Goal: Task Accomplishment & Management: Use online tool/utility

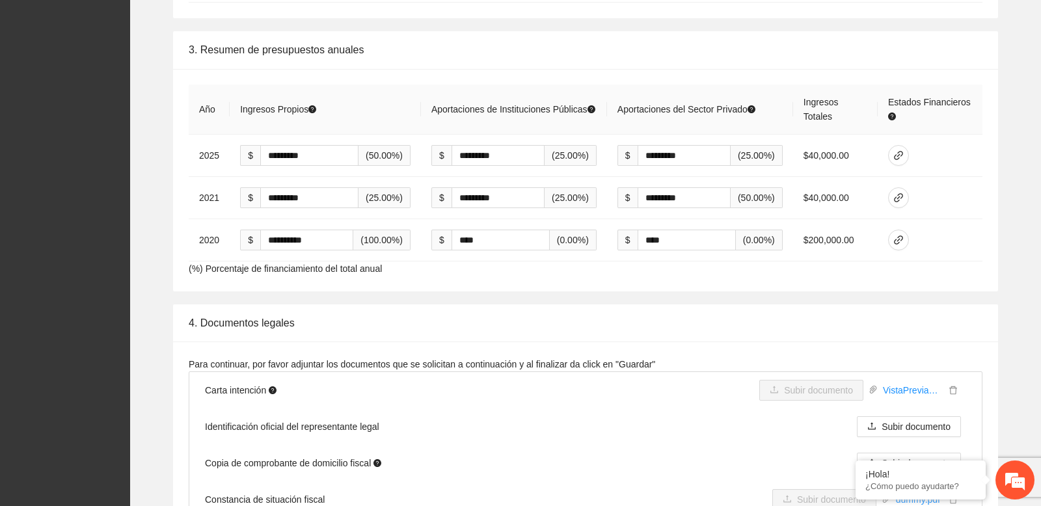
scroll to position [2135, 0]
click at [818, 89] on th "Ingresos Totales" at bounding box center [835, 109] width 85 height 50
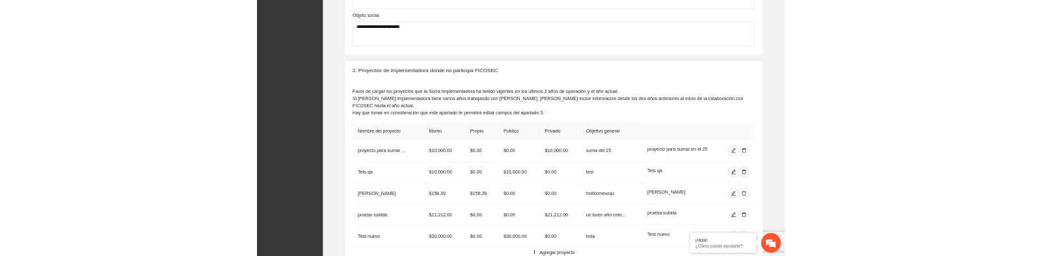
scroll to position [871, 0]
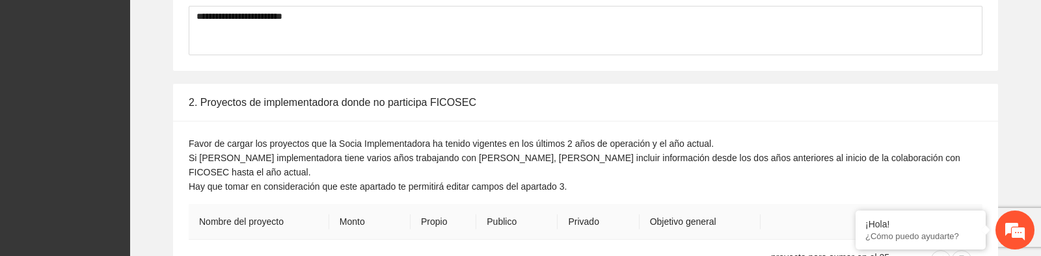
click at [222, 156] on div "Favor de cargar los proyectos que la Socia Implementadora ha tenido vigentes en…" at bounding box center [586, 165] width 794 height 57
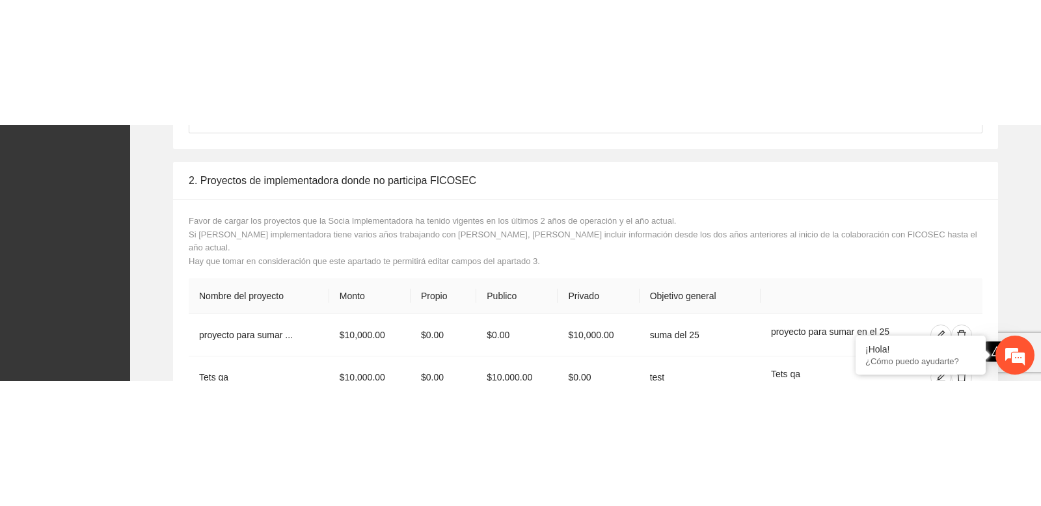
scroll to position [0, 0]
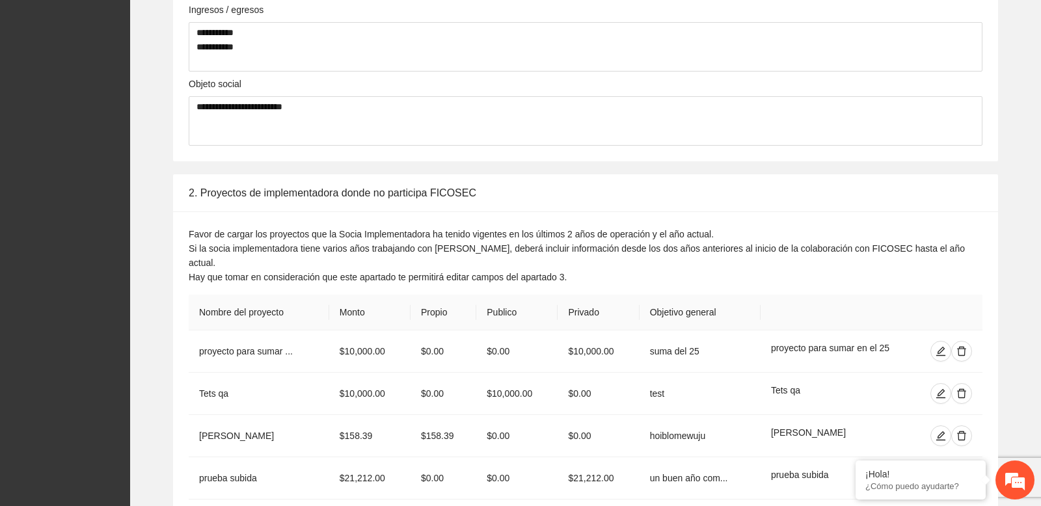
scroll to position [811, 0]
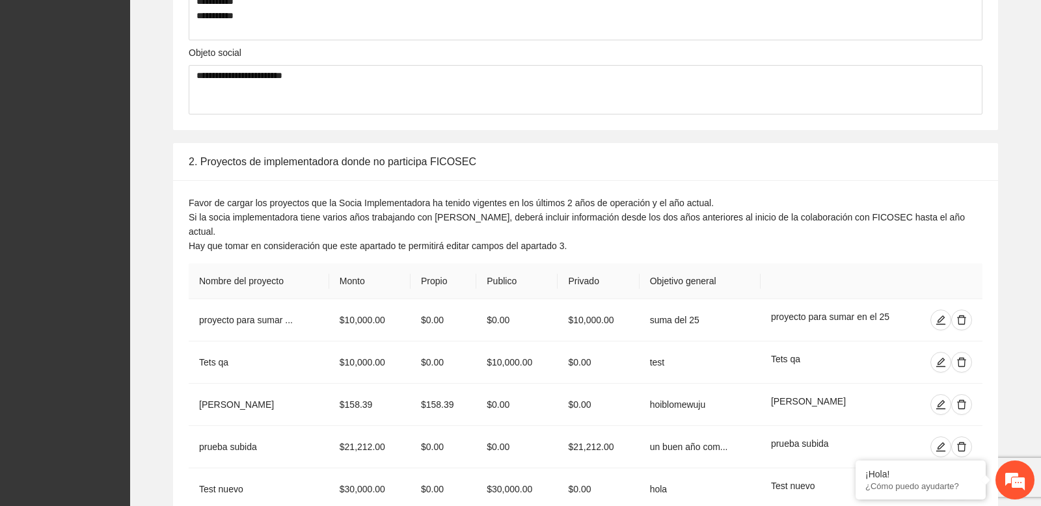
click at [536, 228] on div "Favor de cargar los proyectos que la Socia Implementadora ha tenido vigentes en…" at bounding box center [586, 224] width 794 height 57
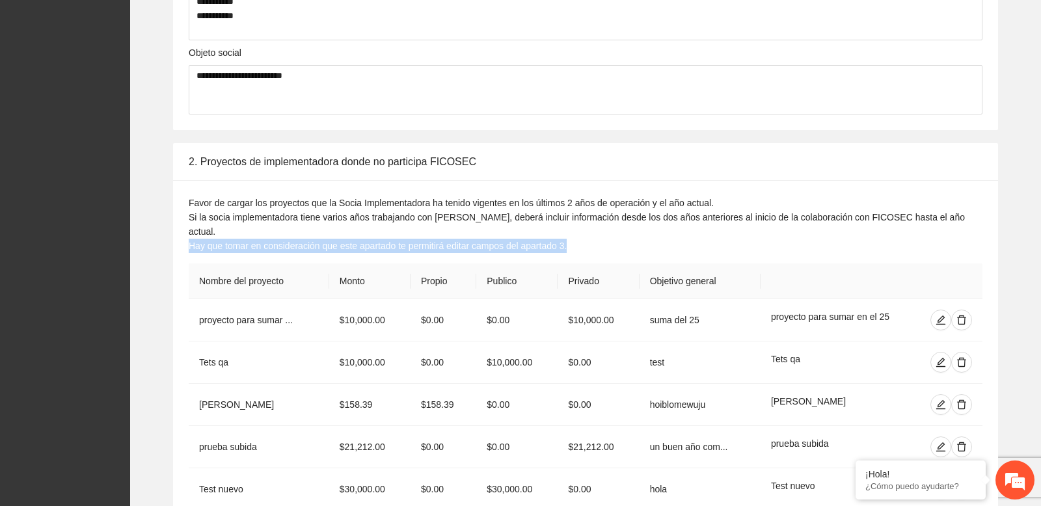
click at [536, 228] on div "Favor de cargar los proyectos que la Socia Implementadora ha tenido vigentes en…" at bounding box center [586, 224] width 794 height 57
click at [498, 215] on div "Favor de cargar los proyectos que la Socia Implementadora ha tenido vigentes en…" at bounding box center [586, 224] width 794 height 57
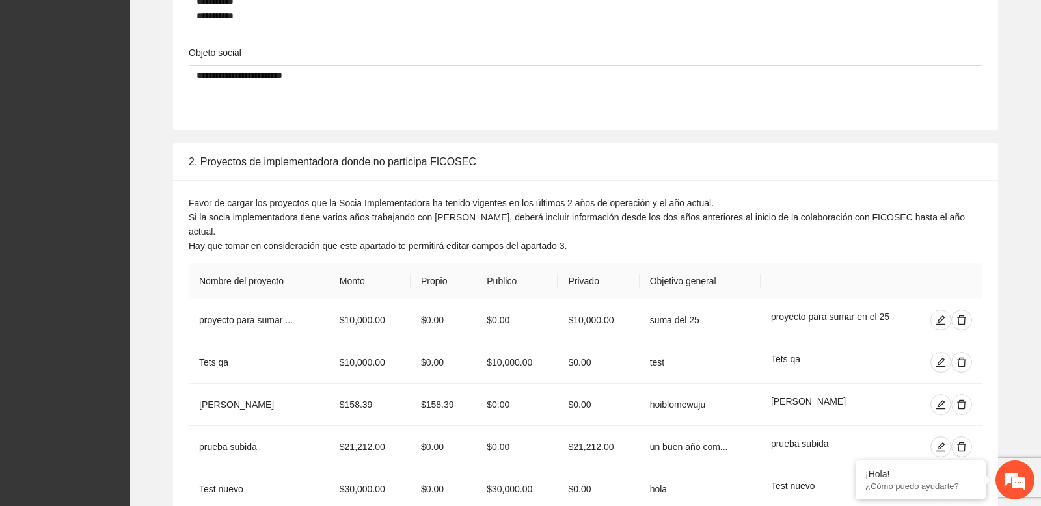
click at [498, 215] on div "Favor de cargar los proyectos que la Socia Implementadora ha tenido vigentes en…" at bounding box center [586, 224] width 794 height 57
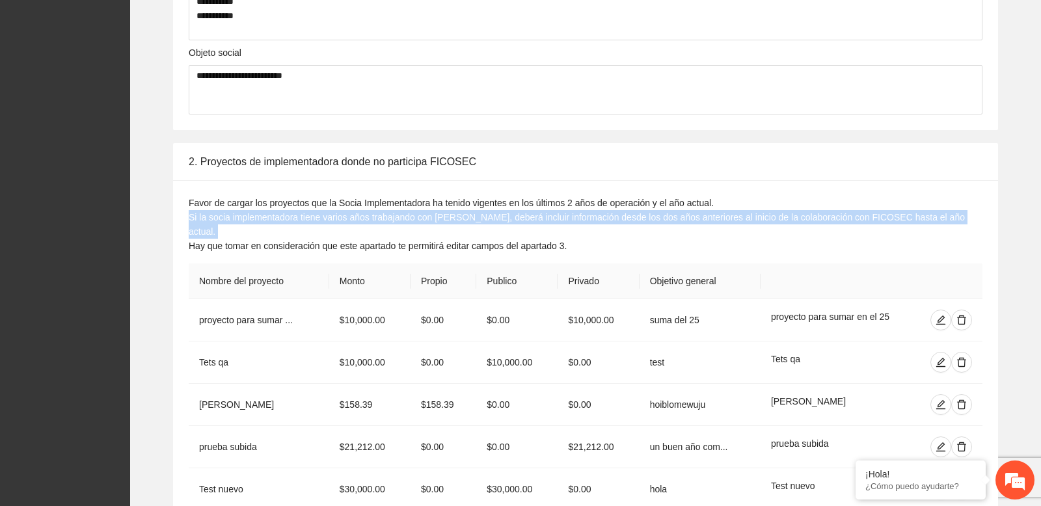
click at [480, 184] on div "Favor de cargar los proyectos que la Socia Implementadora ha tenido vigentes en…" at bounding box center [585, 363] width 825 height 367
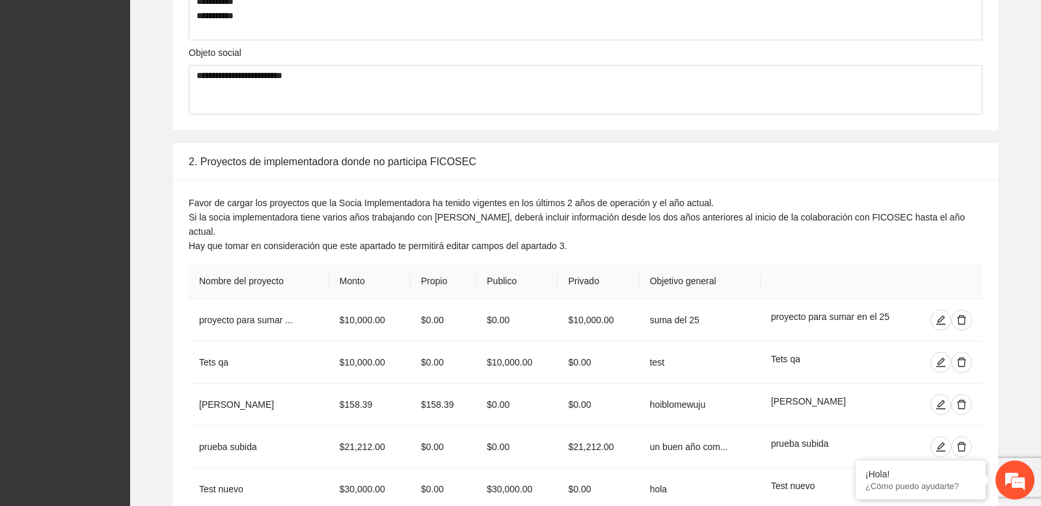
click at [480, 184] on div "Favor de cargar los proyectos que la Socia Implementadora ha tenido vigentes en…" at bounding box center [585, 363] width 825 height 367
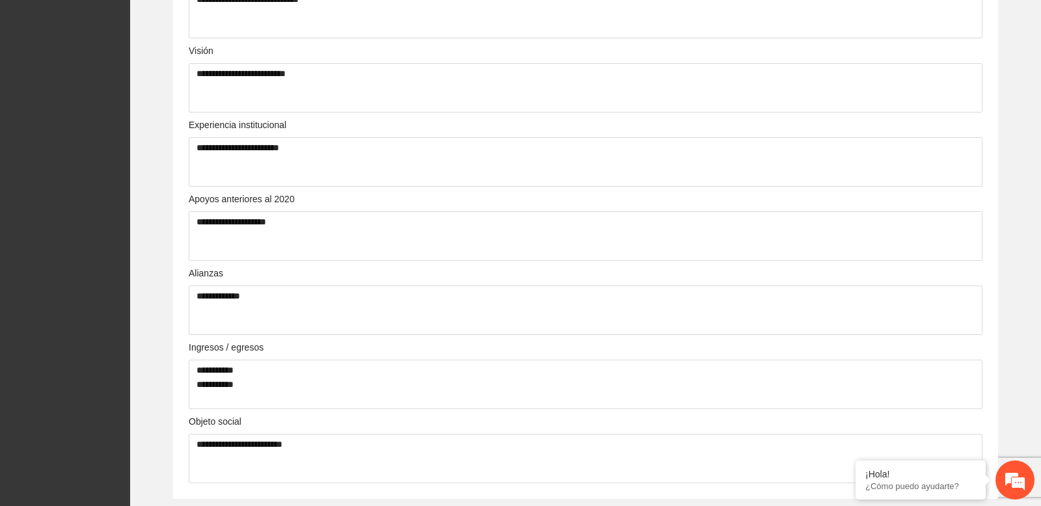
scroll to position [0, 0]
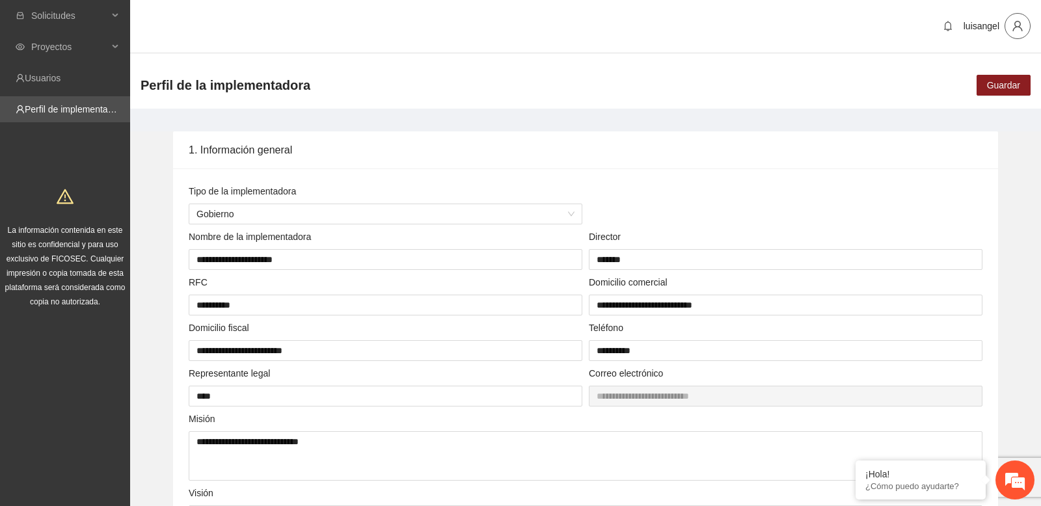
click at [1017, 29] on icon "user" at bounding box center [1018, 26] width 12 height 12
click at [969, 71] on span "Cerrar sesión" at bounding box center [981, 75] width 82 height 14
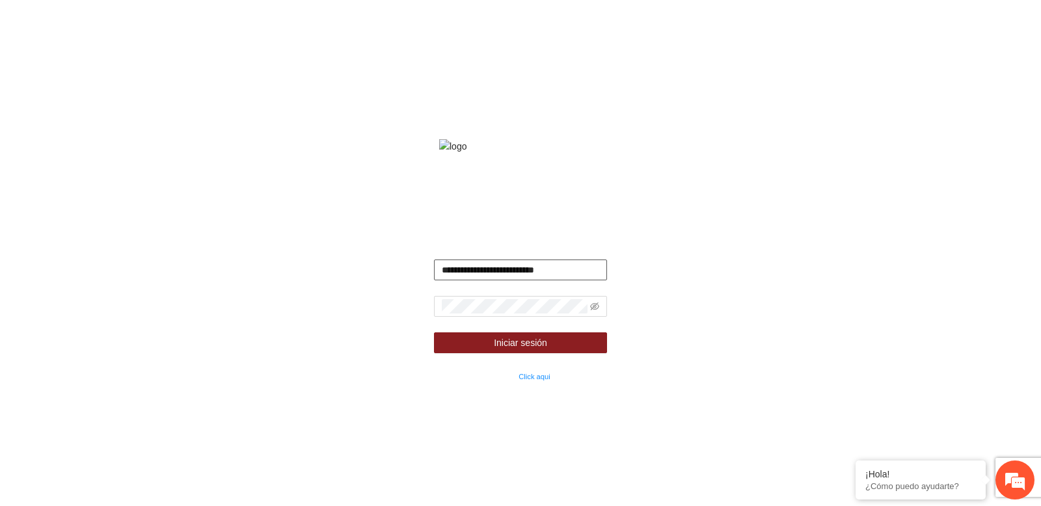
click at [487, 280] on input "**********" at bounding box center [521, 270] width 174 height 21
type input "**********"
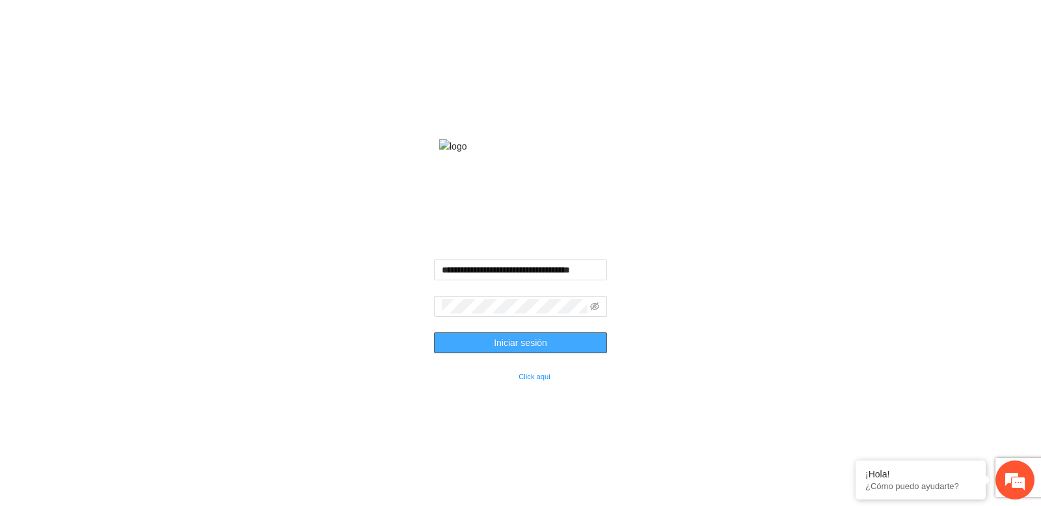
click at [586, 353] on button "Iniciar sesión" at bounding box center [521, 343] width 174 height 21
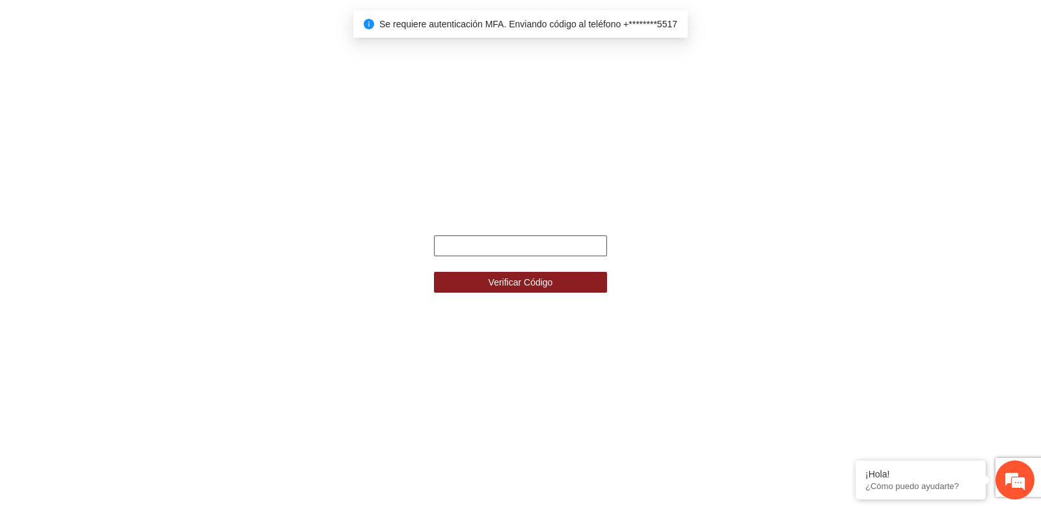
click at [512, 250] on input "text" at bounding box center [521, 246] width 174 height 21
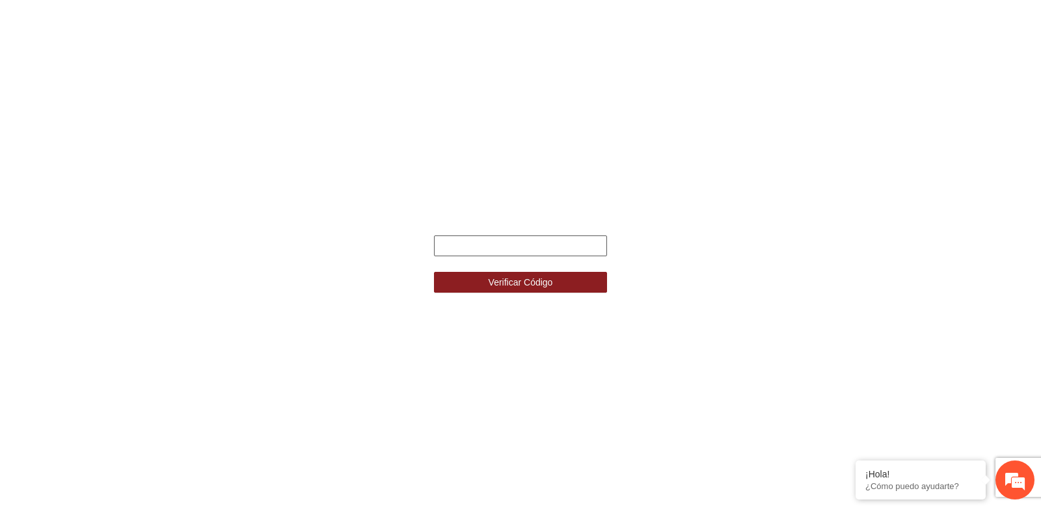
click at [512, 250] on input "text" at bounding box center [521, 246] width 174 height 21
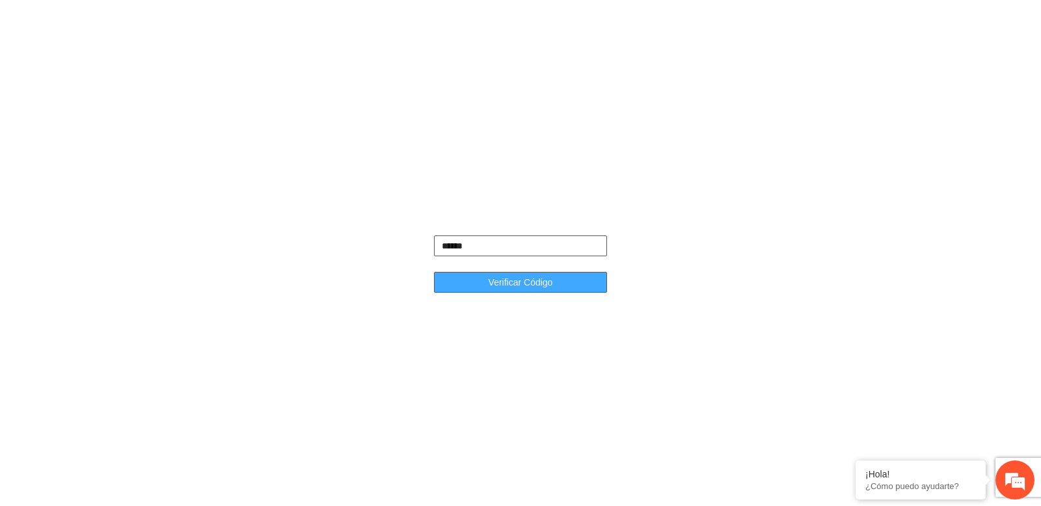
type input "******"
click at [532, 286] on span "Verificar Código" at bounding box center [521, 282] width 64 height 14
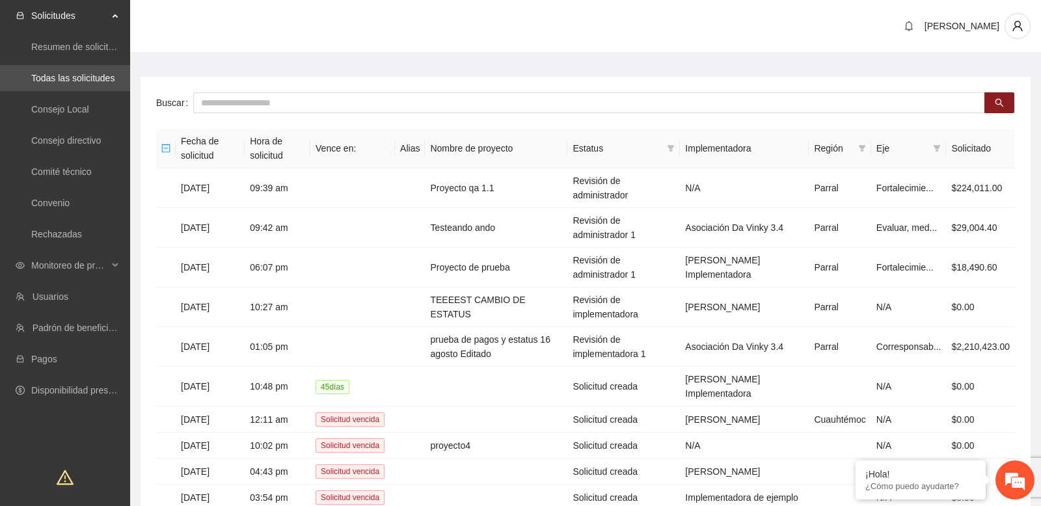
click at [269, 65] on main "Buscar Fecha de solicitud Hora de solicitud Vence en: Alias Nombre de proyecto …" at bounding box center [585, 315] width 911 height 522
click at [107, 265] on span "Monitoreo de proyectos" at bounding box center [69, 265] width 77 height 26
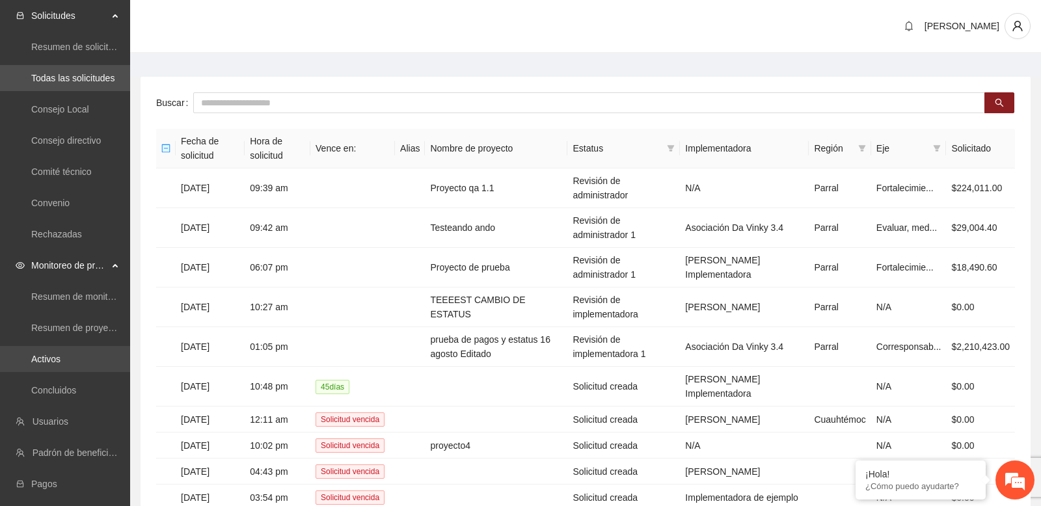
click at [61, 364] on link "Activos" at bounding box center [45, 359] width 29 height 10
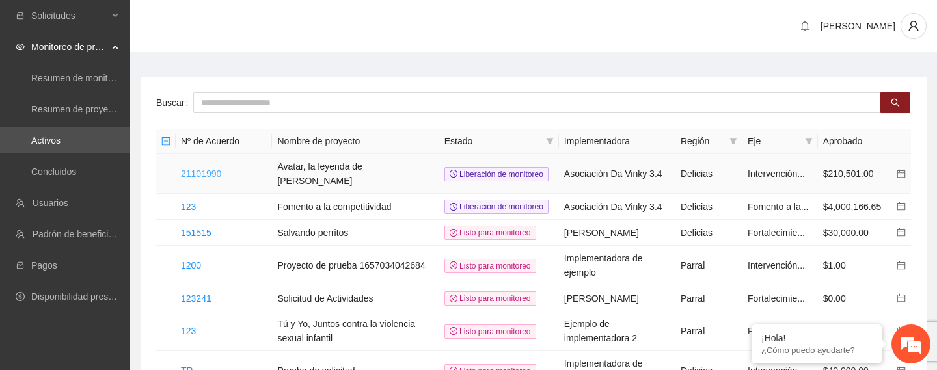
click at [211, 173] on link "21101990" at bounding box center [201, 174] width 40 height 10
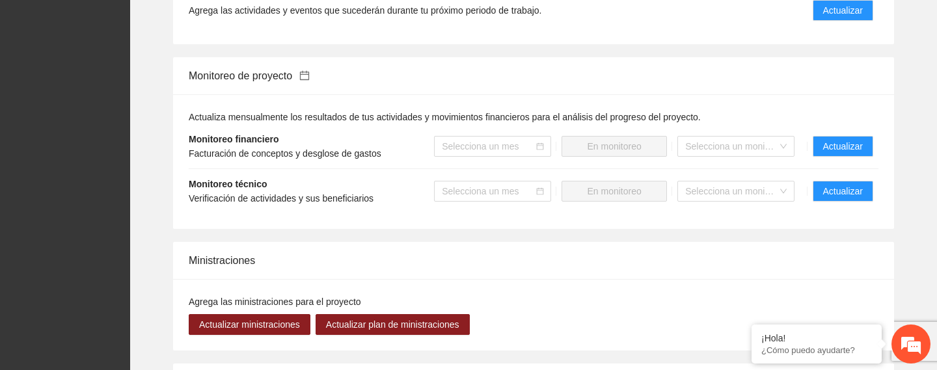
scroll to position [996, 0]
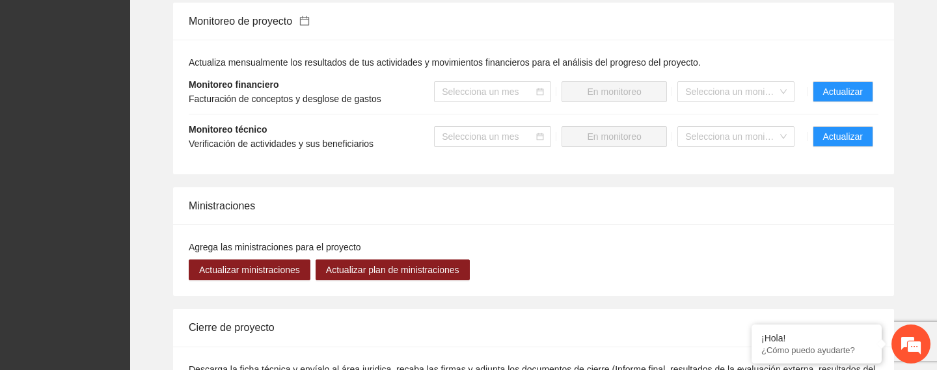
click at [836, 144] on span "Actualizar" at bounding box center [843, 136] width 40 height 14
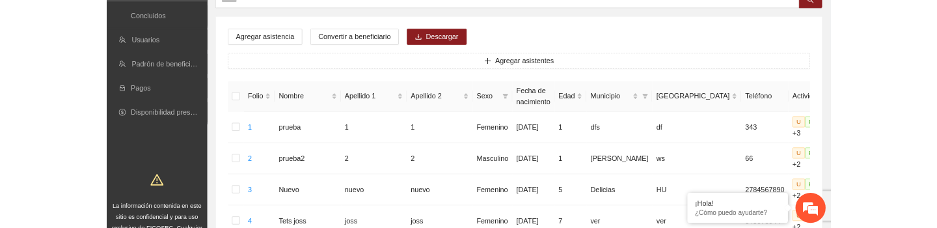
scroll to position [105, 0]
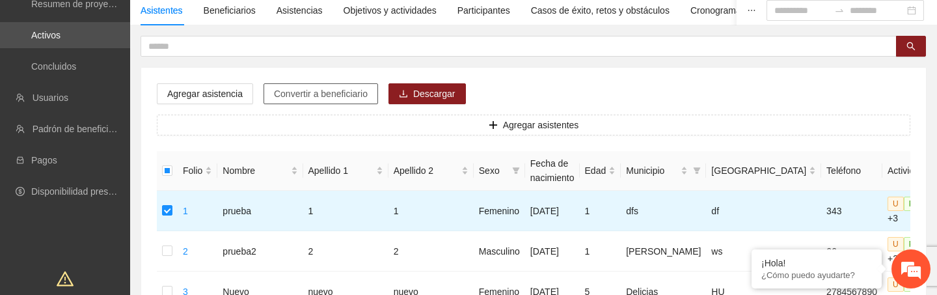
click at [314, 90] on span "Convertir a beneficiario" at bounding box center [321, 94] width 94 height 14
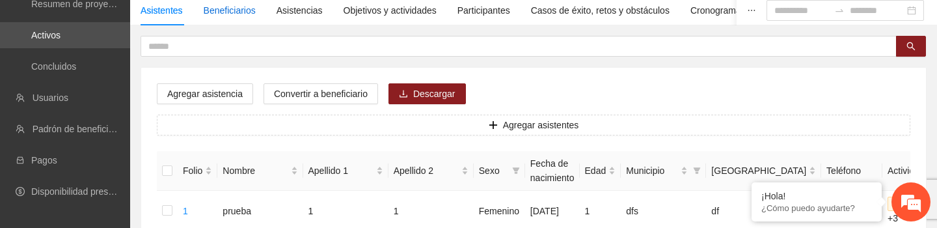
click at [241, 10] on div "Beneficiarios" at bounding box center [230, 10] width 52 height 14
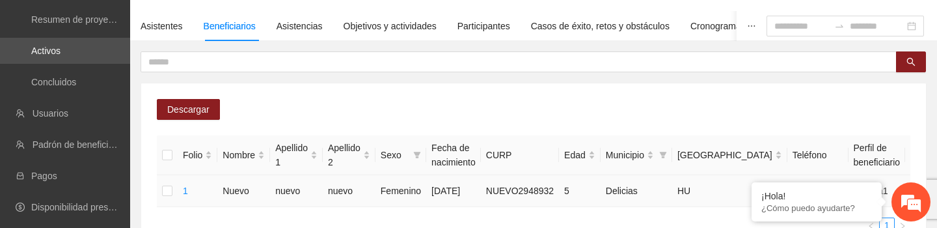
scroll to position [72, 0]
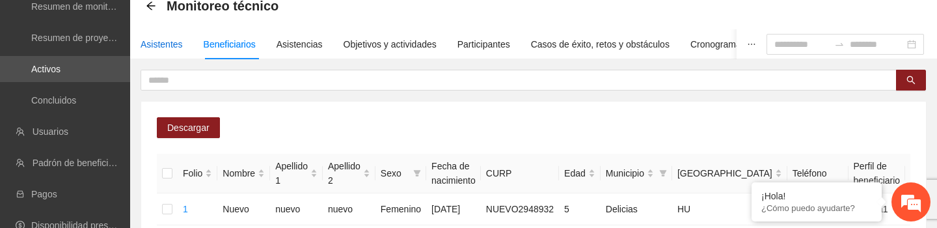
click at [182, 42] on div "Asistentes" at bounding box center [162, 44] width 42 height 14
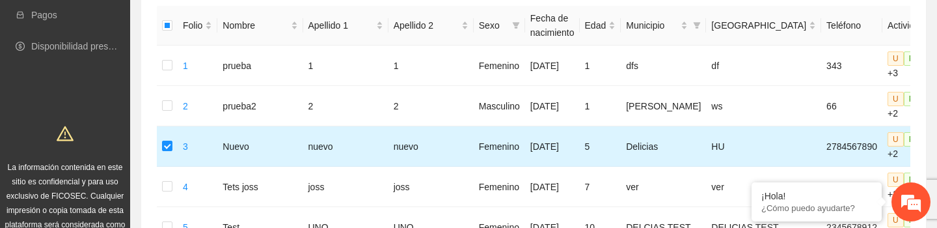
scroll to position [188, 0]
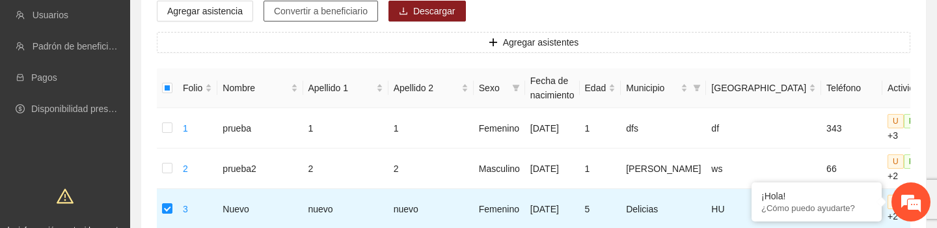
click at [325, 12] on span "Convertir a beneficiario" at bounding box center [321, 11] width 94 height 14
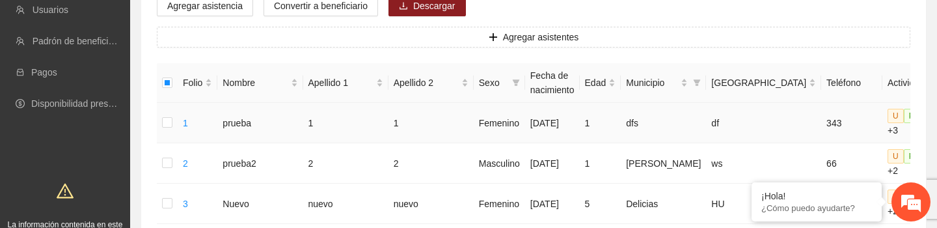
scroll to position [170, 0]
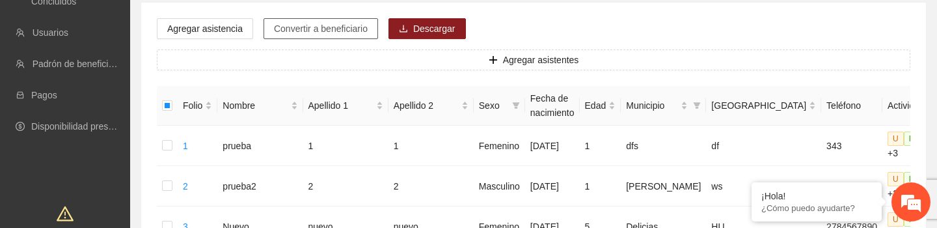
click at [341, 28] on span "Convertir a beneficiario" at bounding box center [321, 28] width 94 height 14
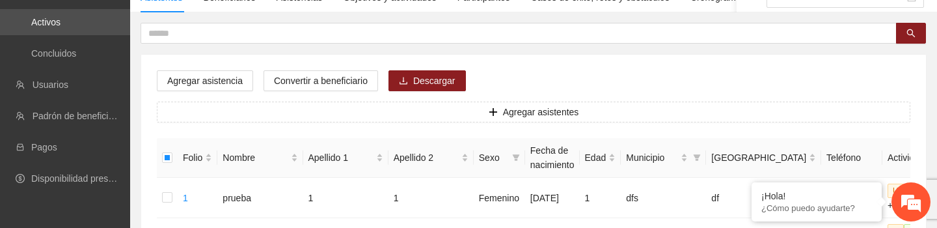
scroll to position [118, 0]
click at [323, 78] on span "Convertir a beneficiario" at bounding box center [321, 81] width 94 height 14
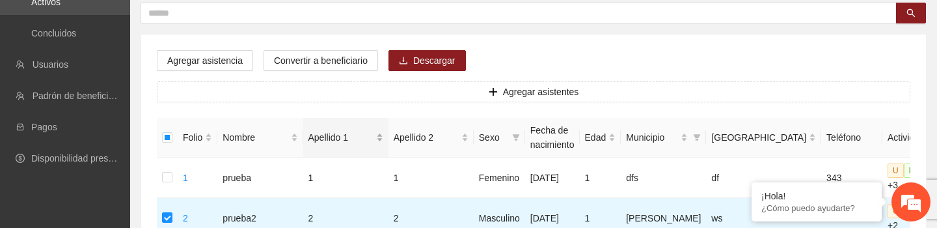
scroll to position [141, 0]
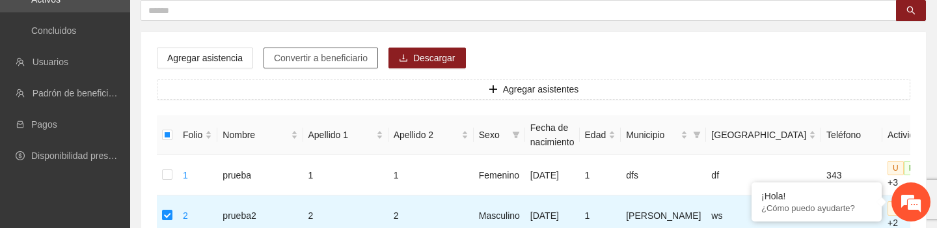
click at [304, 61] on span "Convertir a beneficiario" at bounding box center [321, 58] width 94 height 14
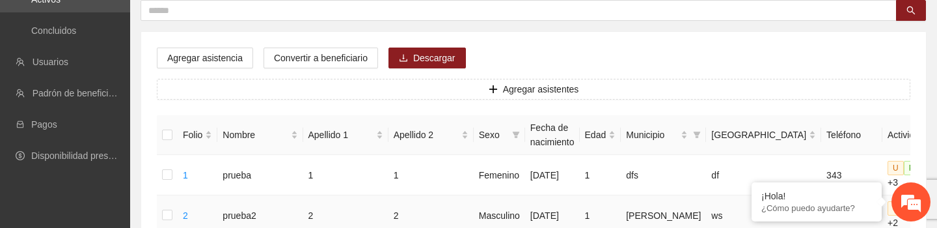
scroll to position [159, 0]
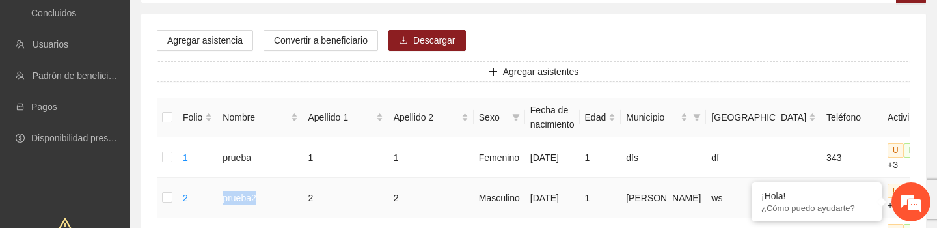
drag, startPoint x: 229, startPoint y: 198, endPoint x: 267, endPoint y: 198, distance: 38.4
click at [267, 198] on td "prueba2" at bounding box center [259, 198] width 85 height 40
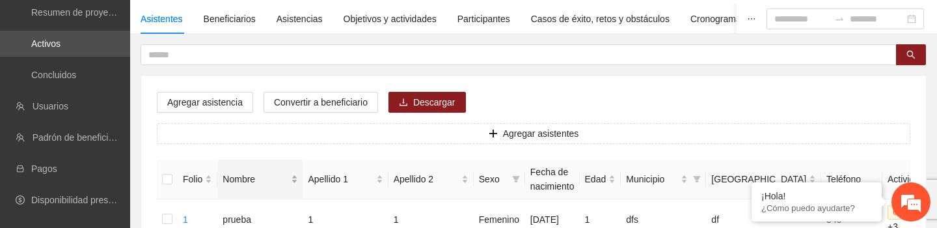
scroll to position [89, 0]
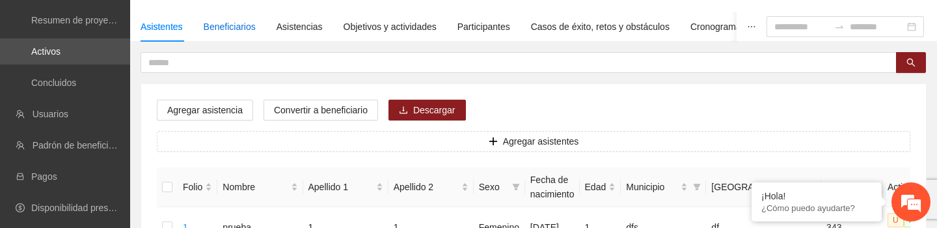
click at [230, 25] on div "Beneficiarios" at bounding box center [230, 27] width 52 height 14
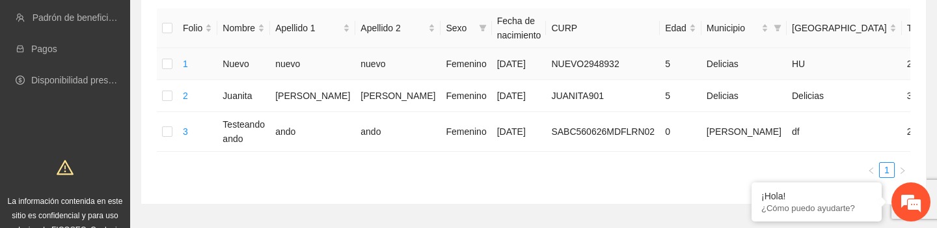
scroll to position [0, 199]
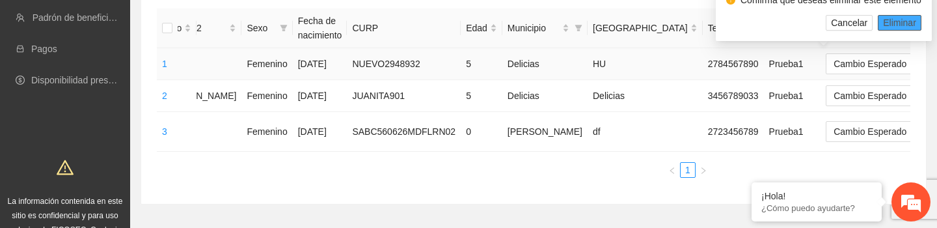
click at [895, 25] on span "Eliminar" at bounding box center [899, 23] width 33 height 14
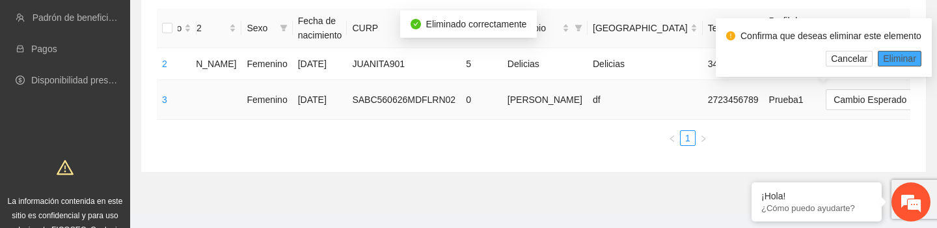
click at [897, 59] on span "Eliminar" at bounding box center [899, 58] width 33 height 14
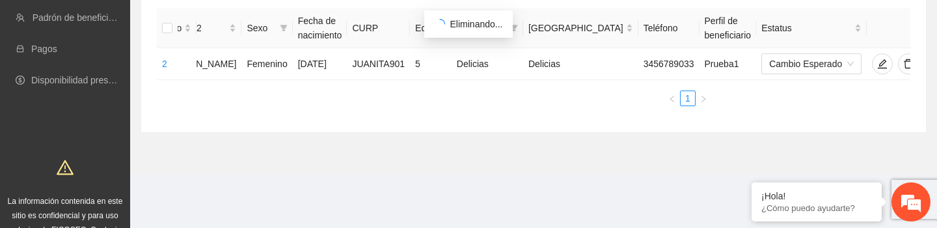
scroll to position [0, 147]
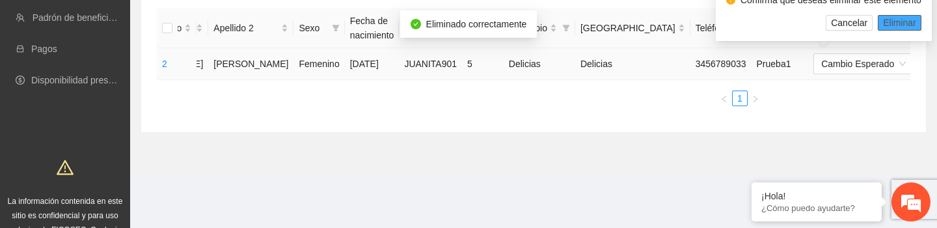
click at [895, 25] on span "Eliminar" at bounding box center [899, 23] width 33 height 14
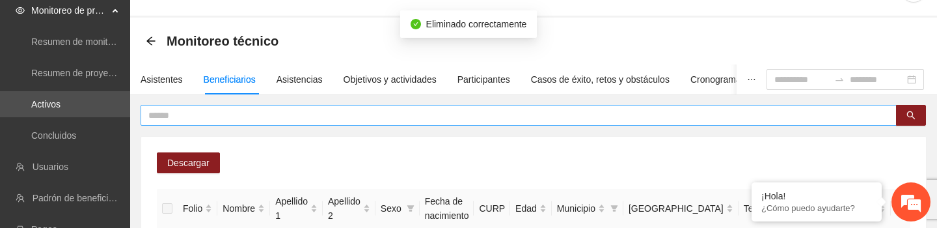
scroll to position [31, 0]
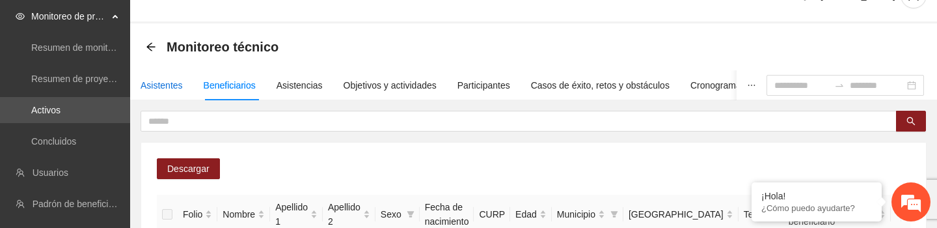
click at [168, 83] on div "Asistentes" at bounding box center [162, 85] width 42 height 14
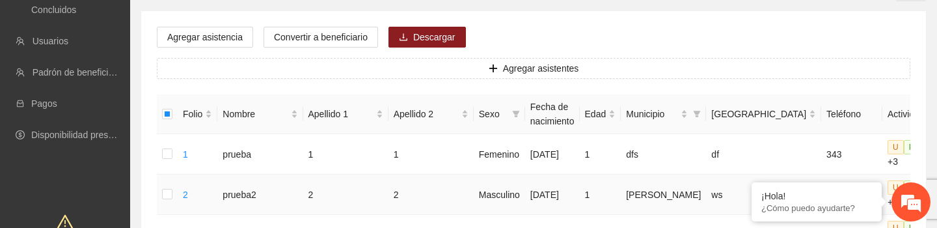
scroll to position [163, 0]
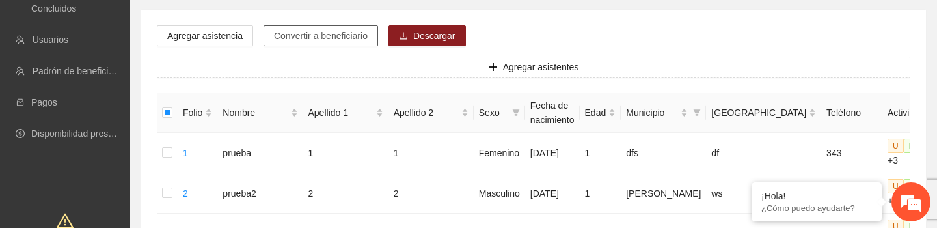
click at [297, 36] on span "Convertir a beneficiario" at bounding box center [321, 36] width 94 height 14
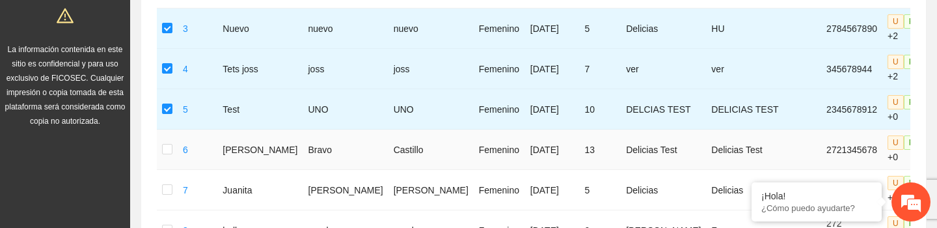
scroll to position [375, 0]
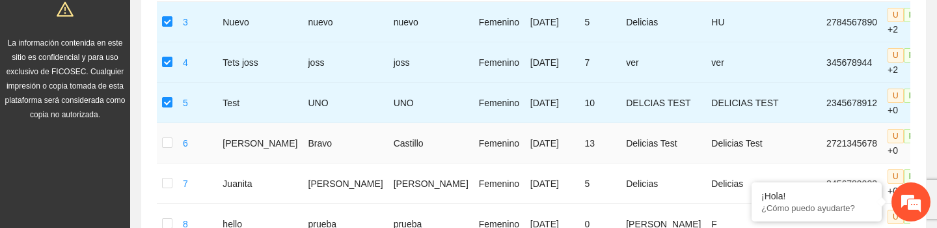
click at [167, 135] on td at bounding box center [167, 143] width 21 height 40
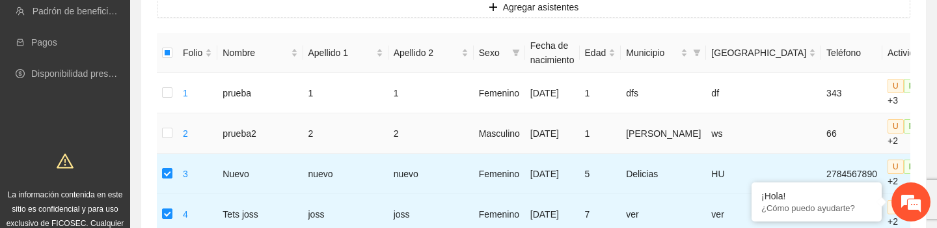
scroll to position [158, 0]
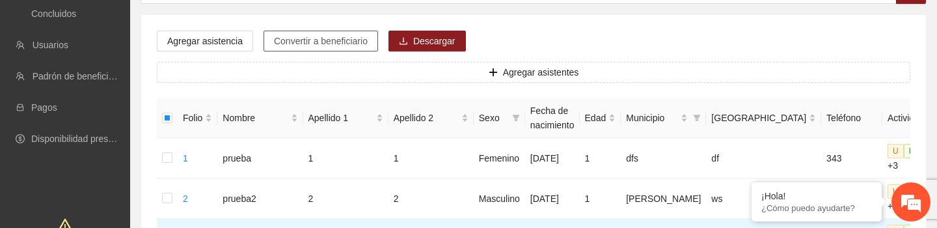
click at [345, 44] on span "Convertir a beneficiario" at bounding box center [321, 41] width 94 height 14
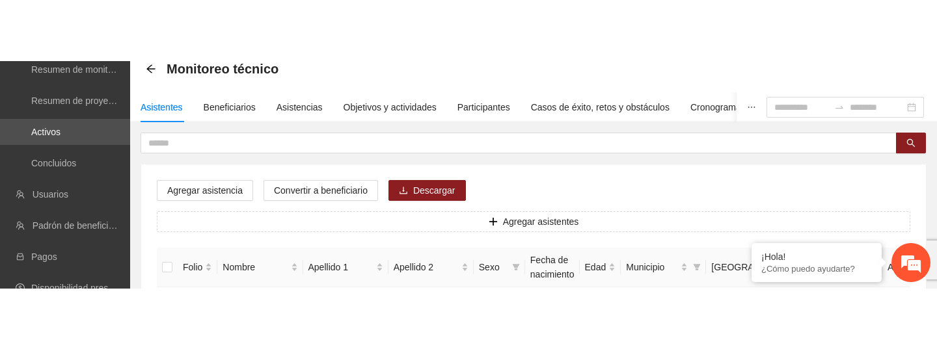
scroll to position [55, 0]
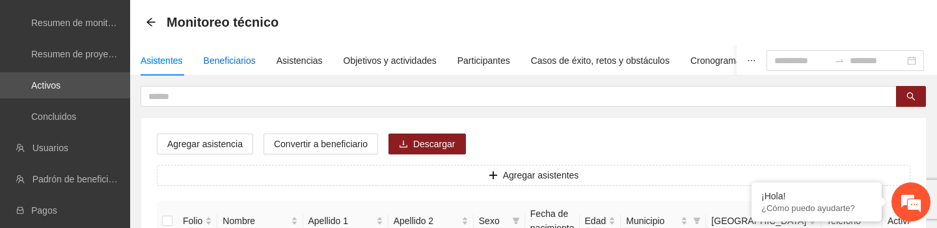
click at [229, 61] on div "Beneficiarios" at bounding box center [230, 60] width 52 height 14
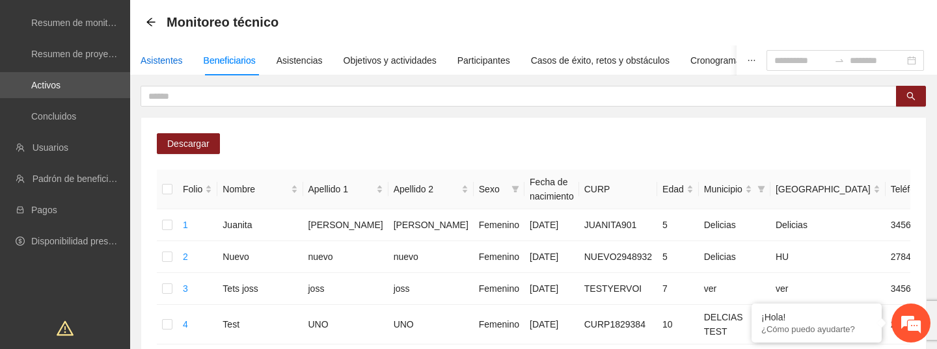
click at [171, 62] on div "Asistentes" at bounding box center [162, 60] width 42 height 14
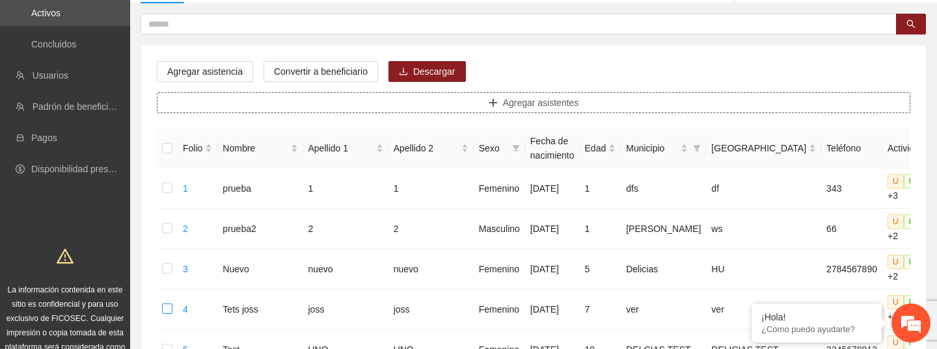
scroll to position [82, 0]
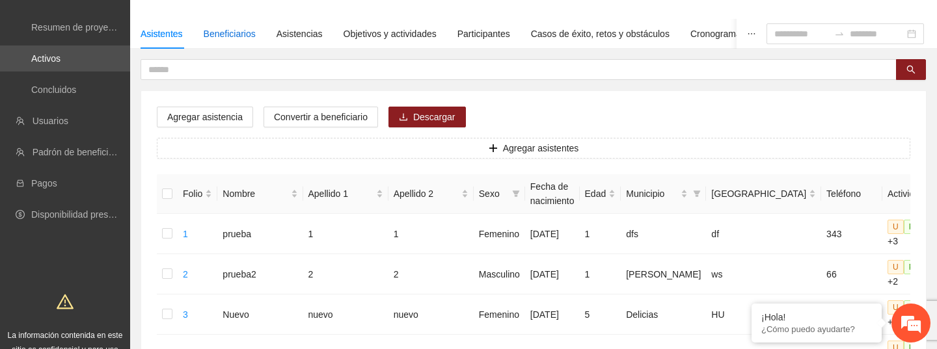
click at [234, 33] on div "Beneficiarios" at bounding box center [230, 34] width 52 height 14
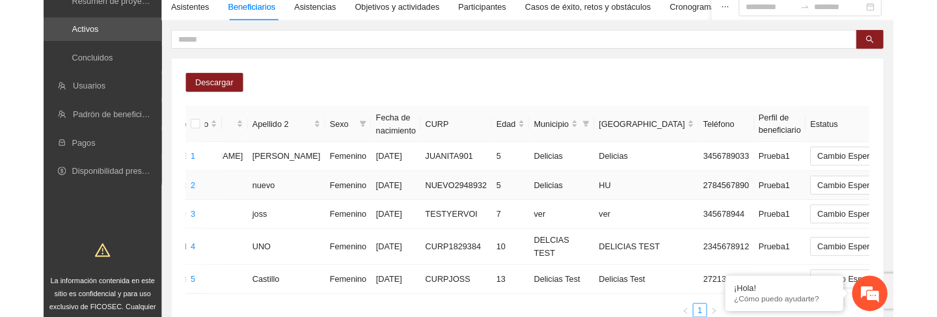
scroll to position [150, 0]
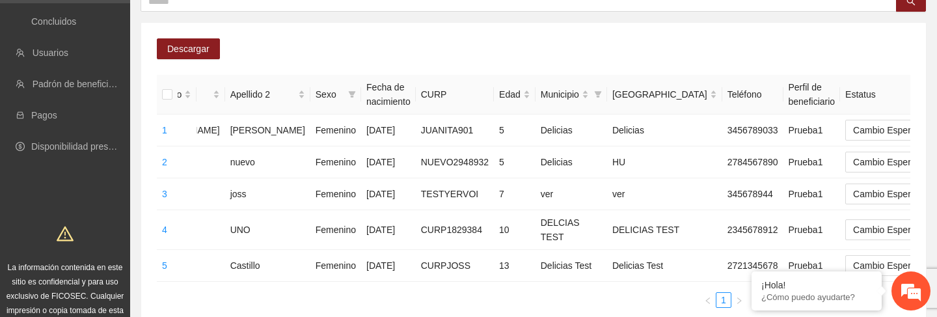
click at [429, 40] on div "Descargar Folio Nombre Apellido 1 Apellido 2 Sexo Fecha de nacimiento CURP Edad…" at bounding box center [533, 178] width 785 height 311
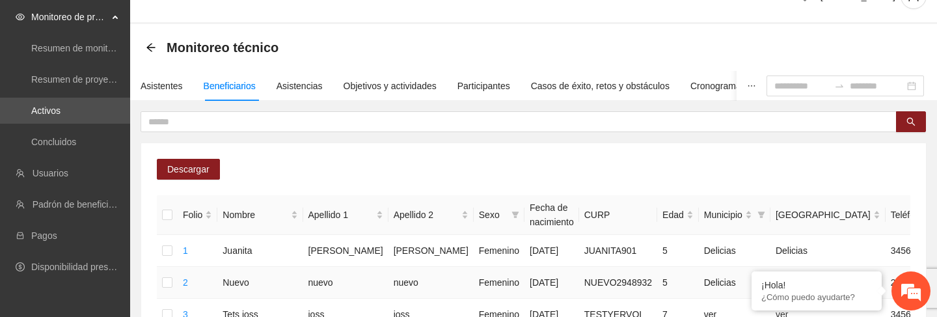
scroll to position [33, 0]
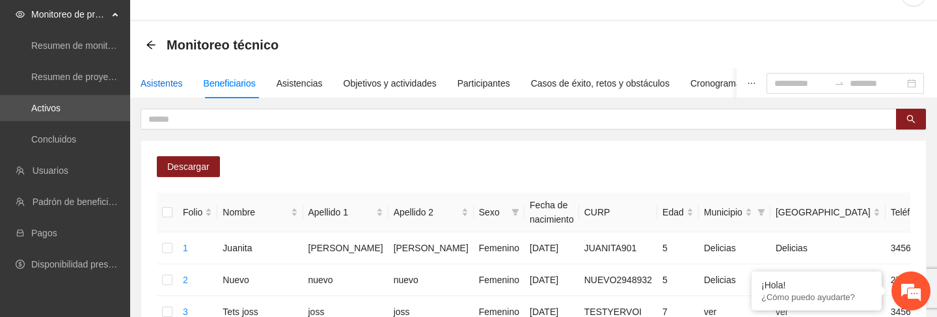
click at [172, 78] on div "Asistentes" at bounding box center [162, 83] width 42 height 14
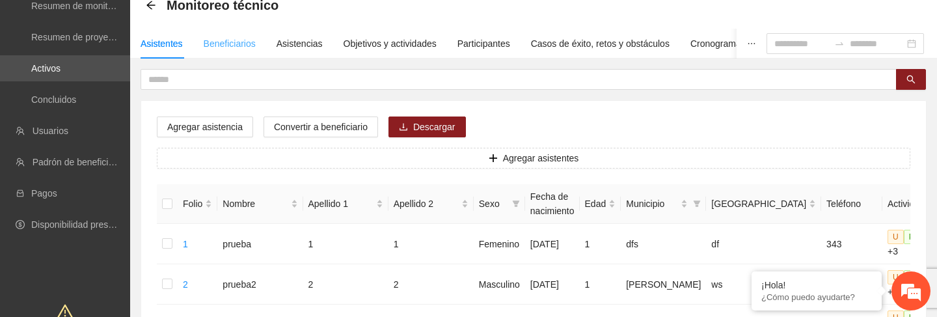
scroll to position [70, 0]
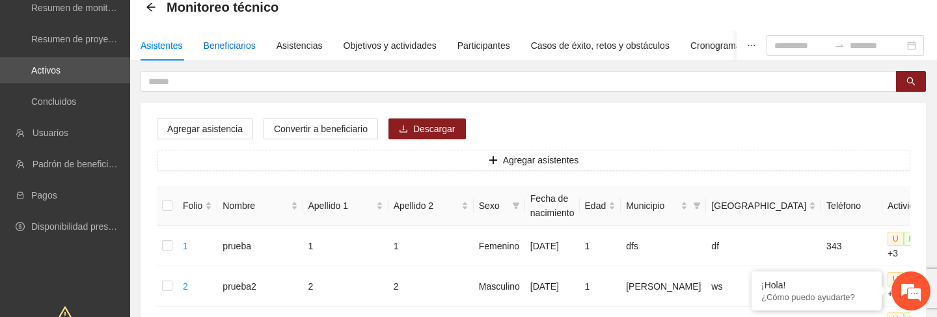
click at [234, 49] on div "Beneficiarios" at bounding box center [230, 45] width 52 height 14
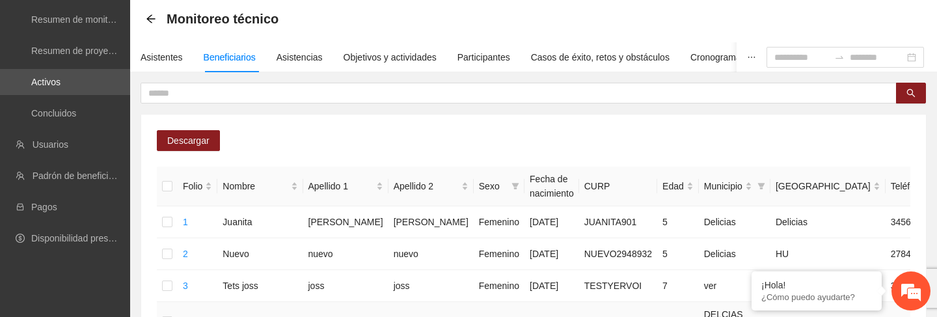
scroll to position [59, 0]
click at [170, 56] on div "Asistentes" at bounding box center [162, 56] width 42 height 14
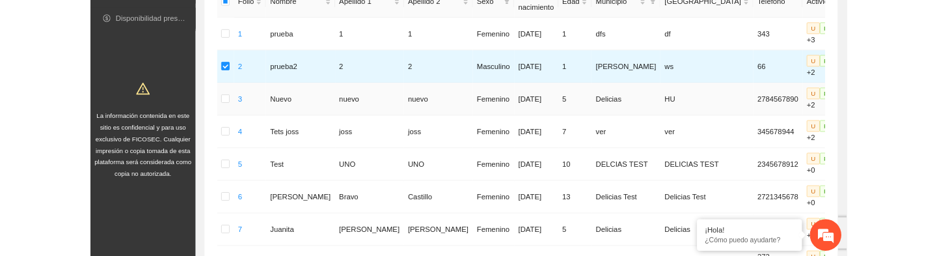
scroll to position [180, 0]
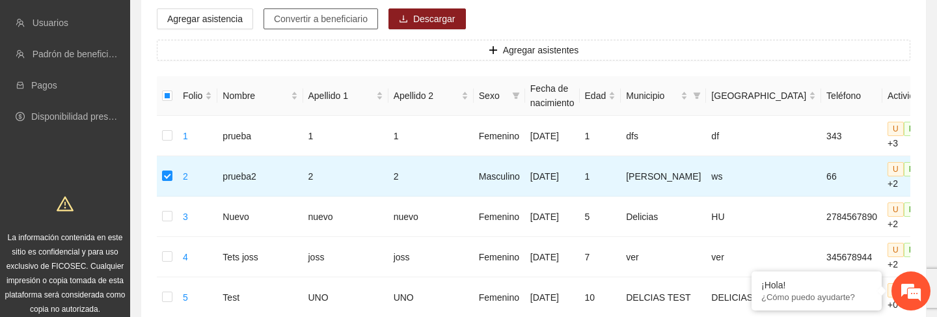
click at [323, 17] on span "Convertir a beneficiario" at bounding box center [321, 19] width 94 height 14
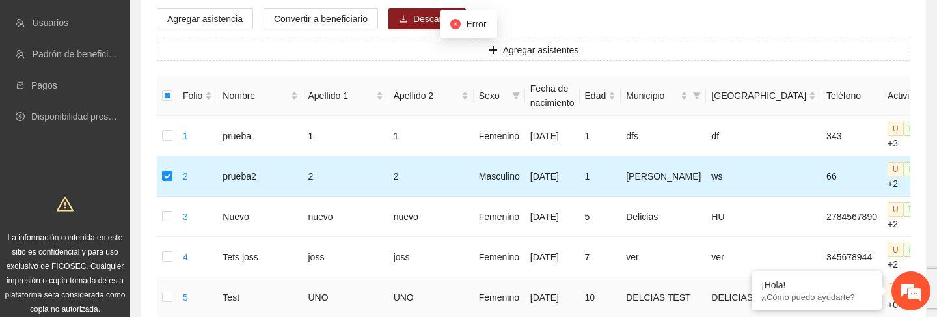
click at [633, 180] on td "[PERSON_NAME]" at bounding box center [663, 176] width 85 height 40
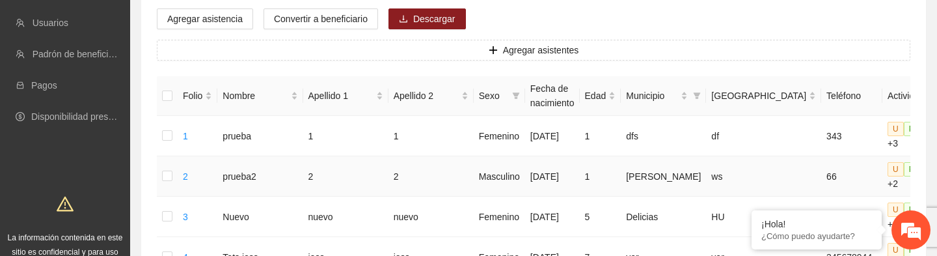
click at [254, 177] on td "prueba2" at bounding box center [259, 176] width 85 height 40
click at [242, 180] on td "prueba2" at bounding box center [259, 176] width 85 height 40
click at [251, 178] on td "prueba2" at bounding box center [259, 176] width 85 height 40
